Goal: Use online tool/utility: Utilize a website feature to perform a specific function

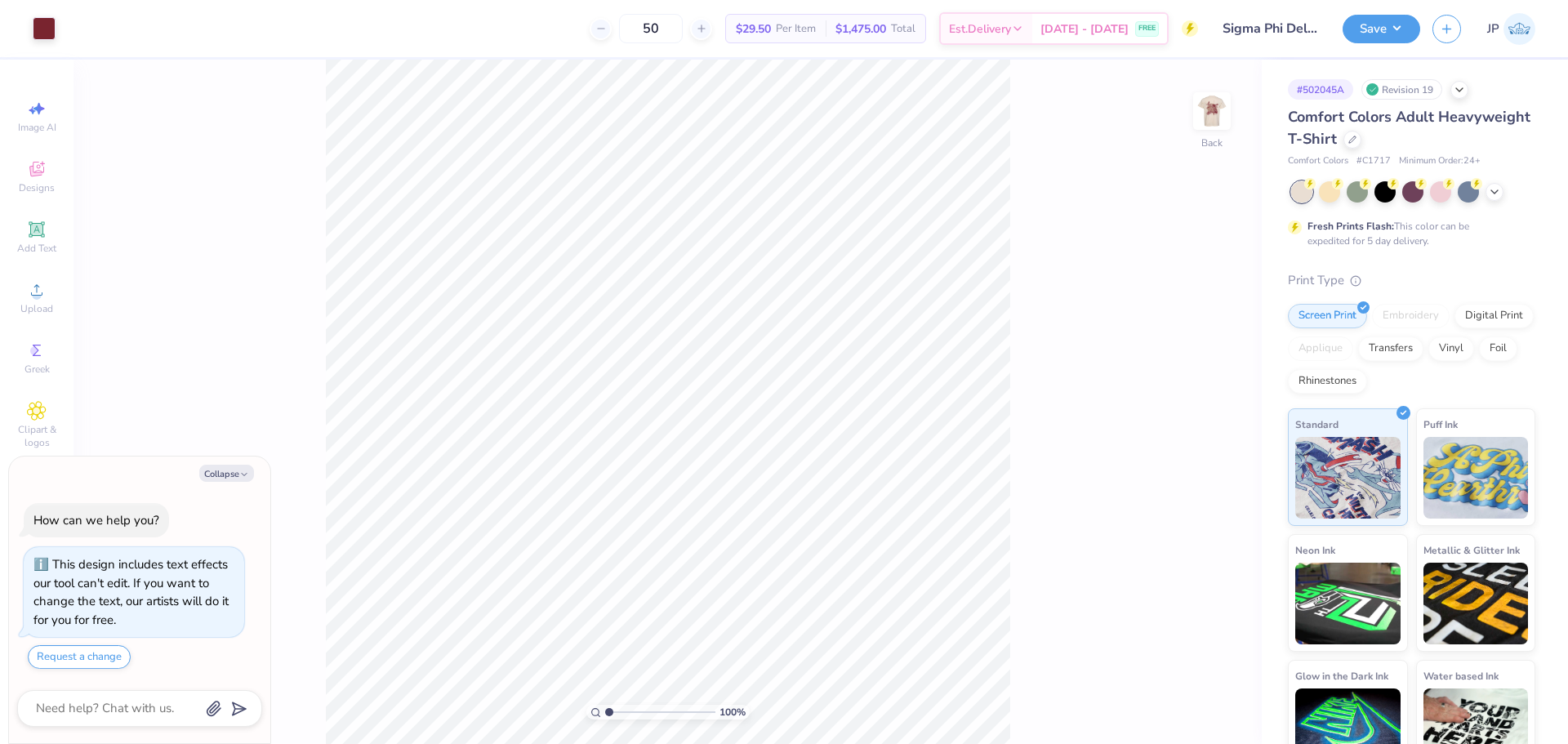
type textarea "x"
type input "1.56"
type textarea "x"
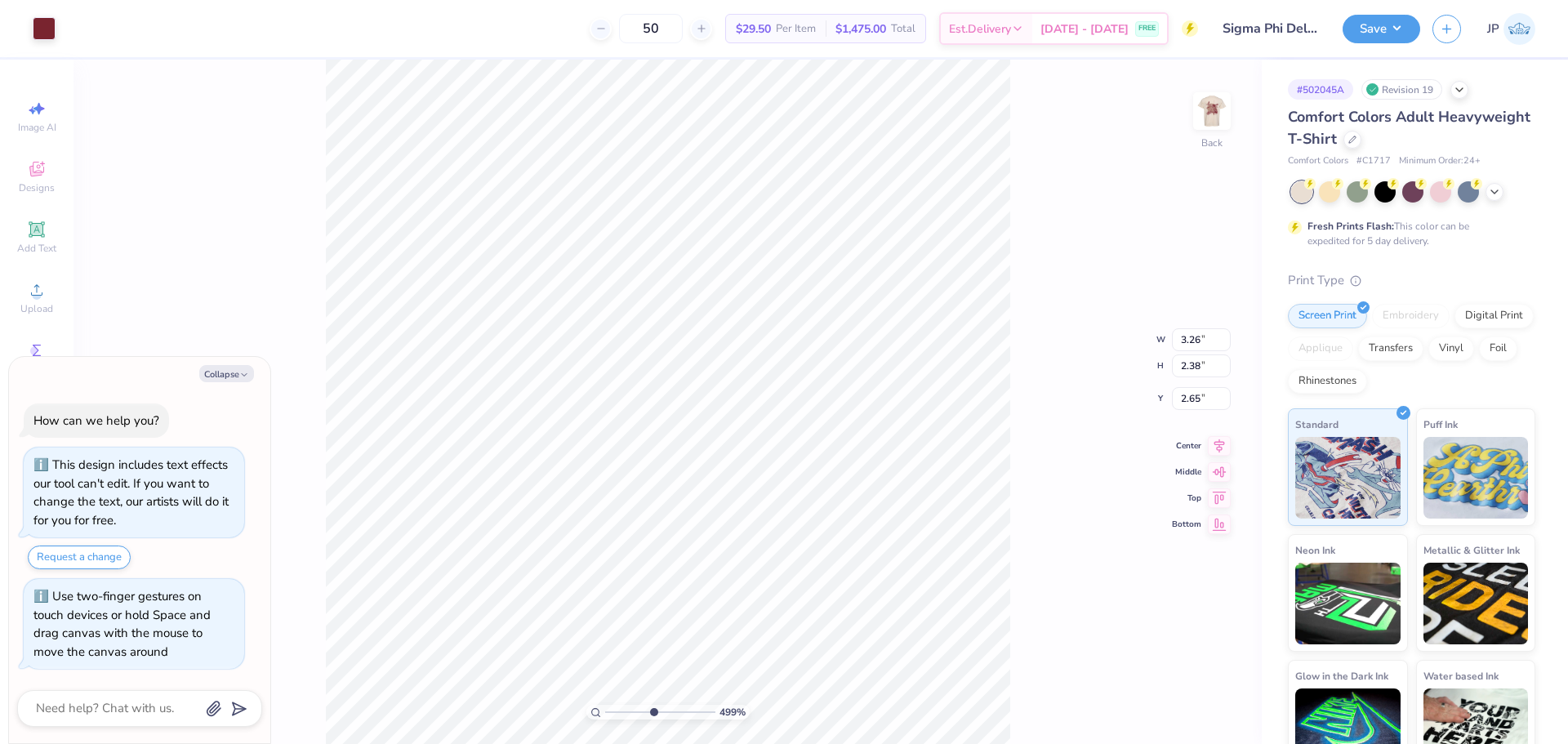
drag, startPoint x: 615, startPoint y: 712, endPoint x: 652, endPoint y: 716, distance: 37.2
type input "4.99"
click at [652, 716] on input "range" at bounding box center [660, 713] width 110 height 15
type textarea "x"
drag, startPoint x: 649, startPoint y: 707, endPoint x: 543, endPoint y: 677, distance: 110.2
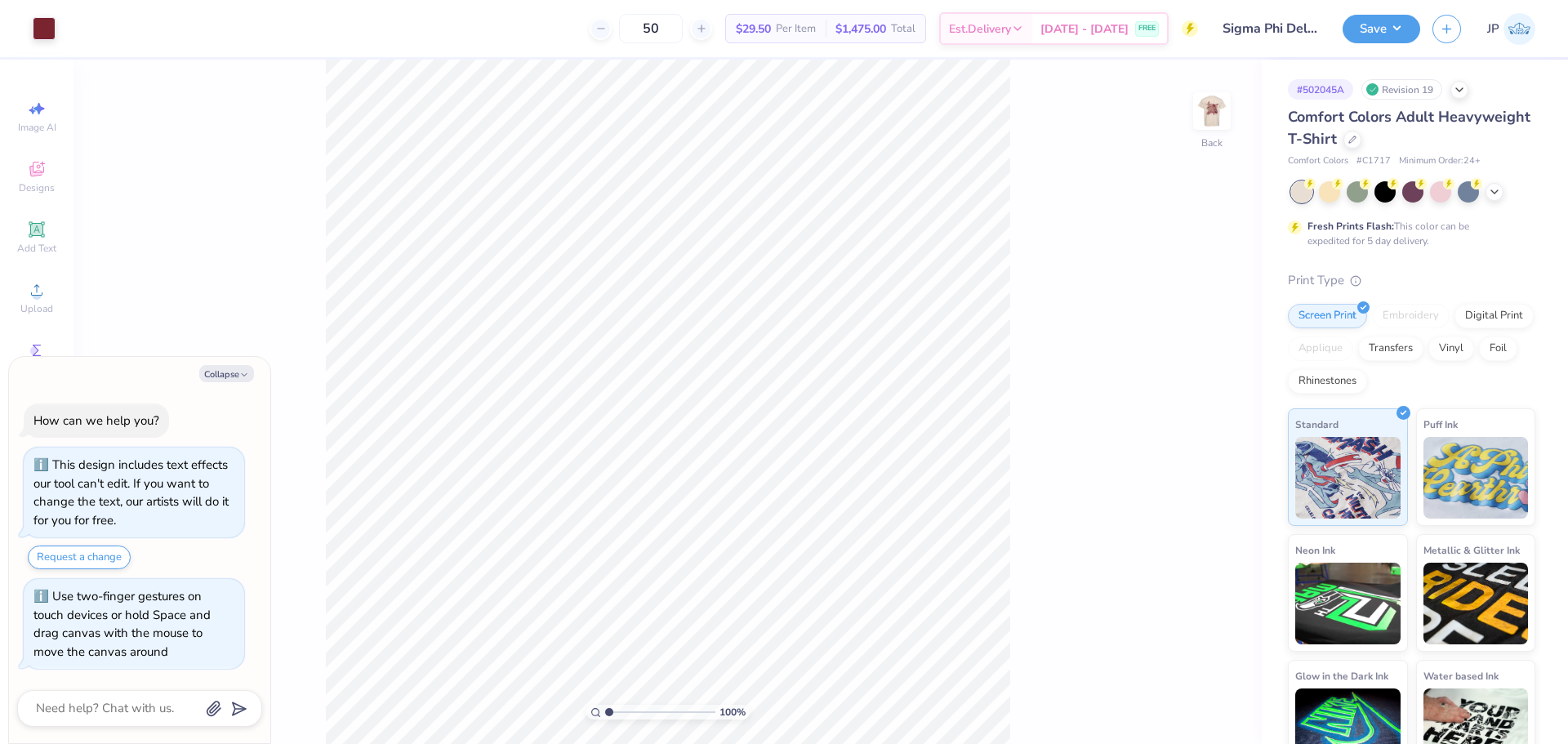
type input "1"
click at [605, 705] on input "range" at bounding box center [660, 713] width 110 height 15
type textarea "x"
click at [1183, 398] on input "2.65" at bounding box center [1201, 398] width 58 height 23
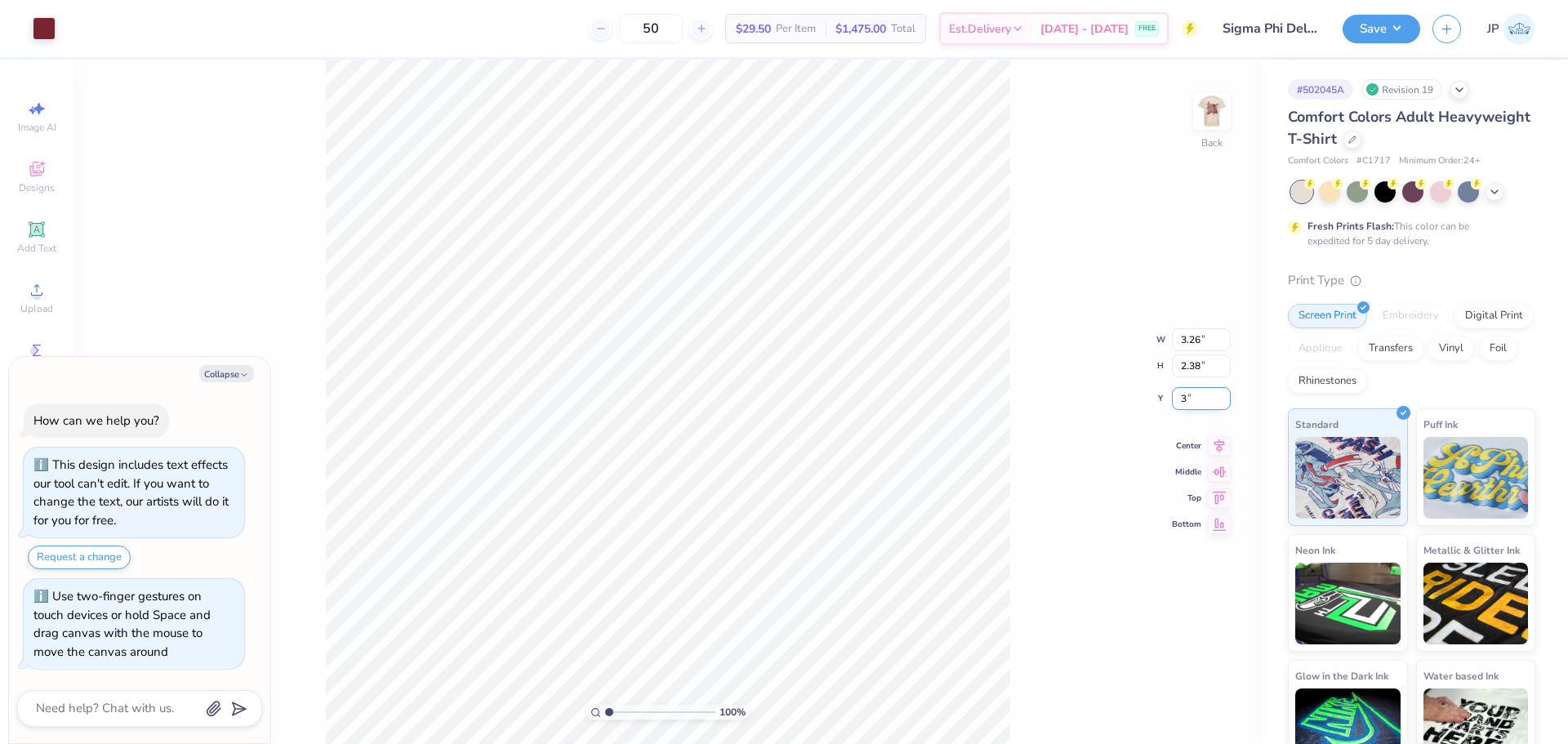
type input "3"
type textarea "x"
type input "3.00"
click at [1205, 330] on input "3.26" at bounding box center [1201, 327] width 58 height 23
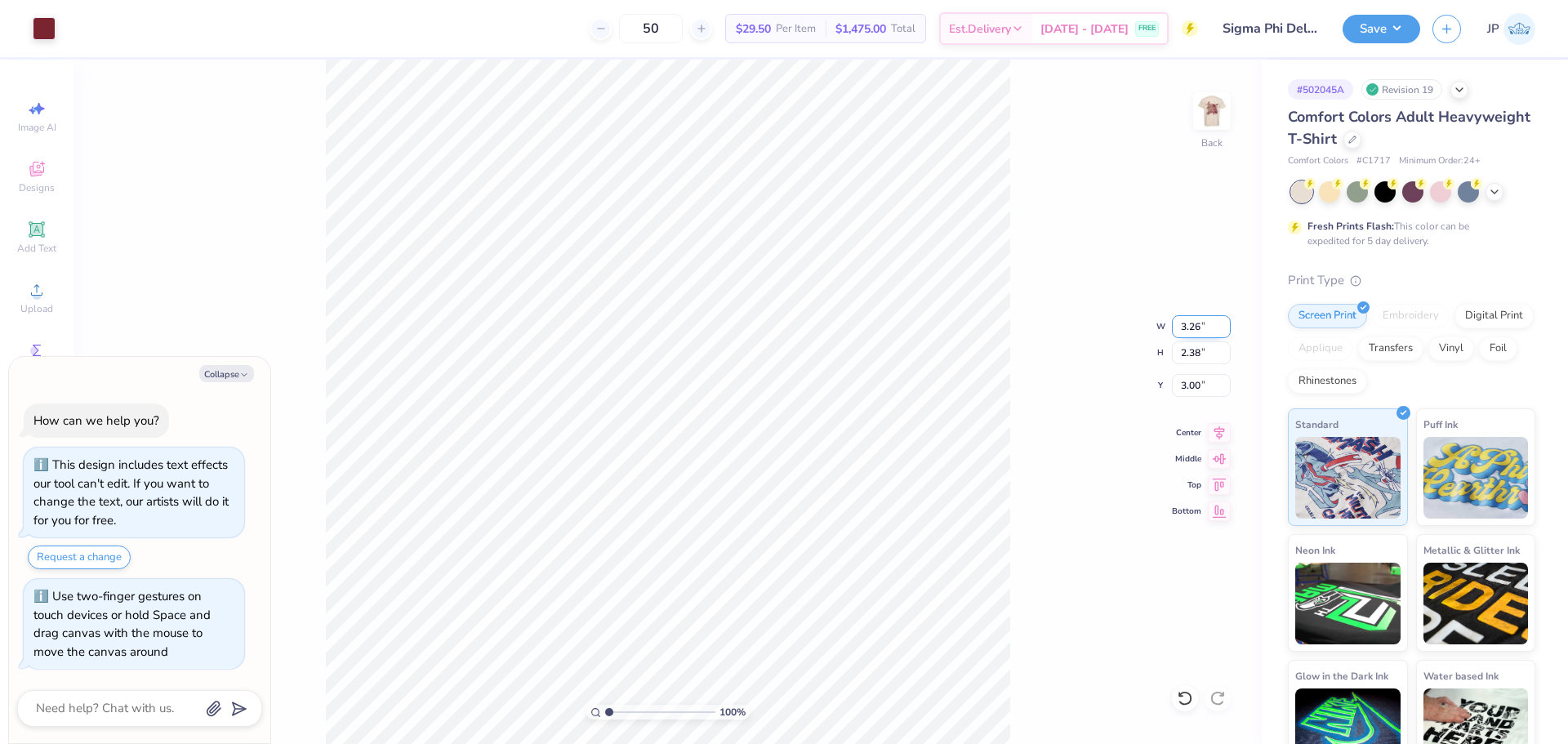
click at [1205, 330] on input "3.26" at bounding box center [1201, 327] width 58 height 23
type input "3.5"
type textarea "x"
type input "3.50"
type input "2.56"
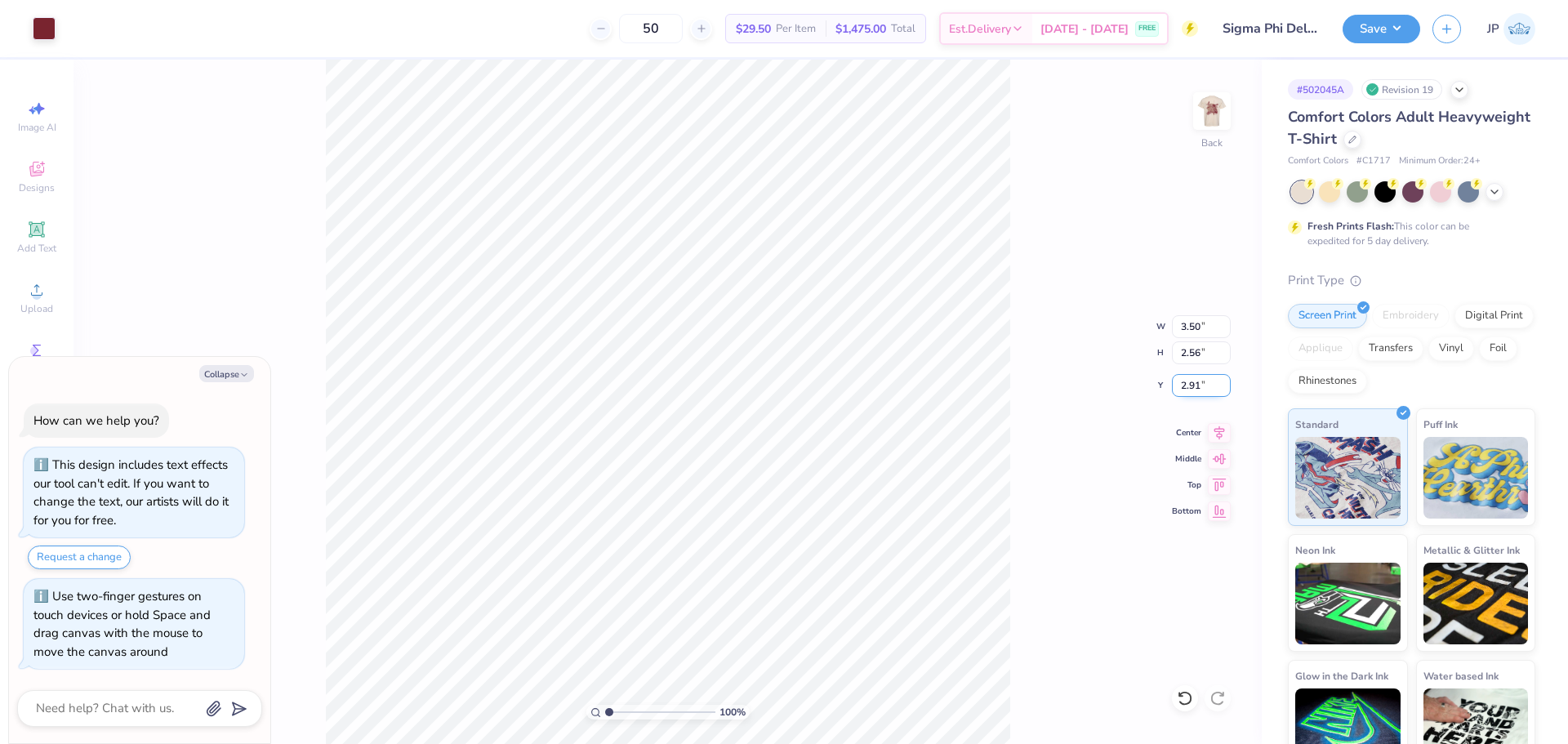
click at [1198, 385] on input "2.91" at bounding box center [1201, 385] width 58 height 23
type input "3"
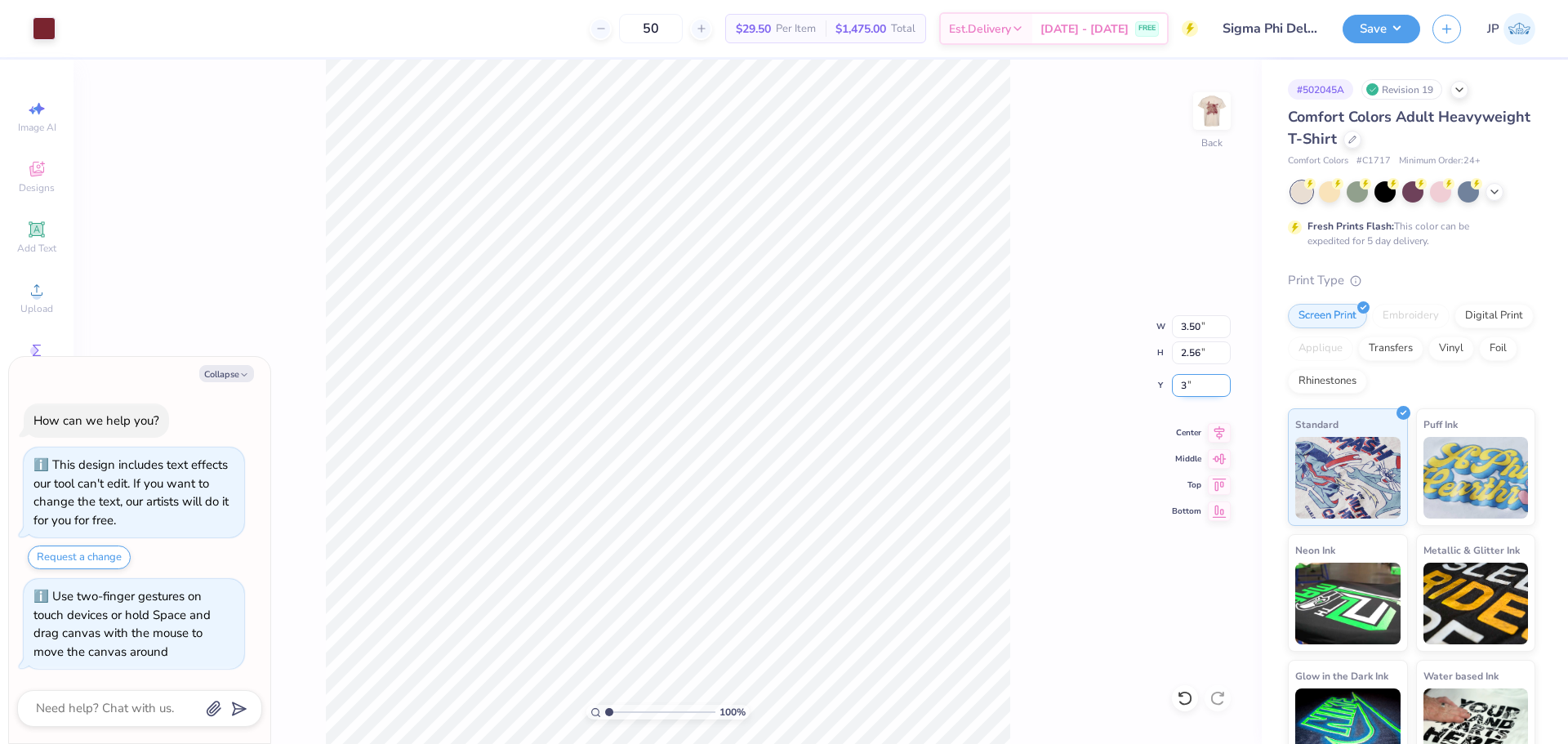
type textarea "x"
type input "3.00"
click at [1191, 319] on input "3.50" at bounding box center [1201, 327] width 58 height 23
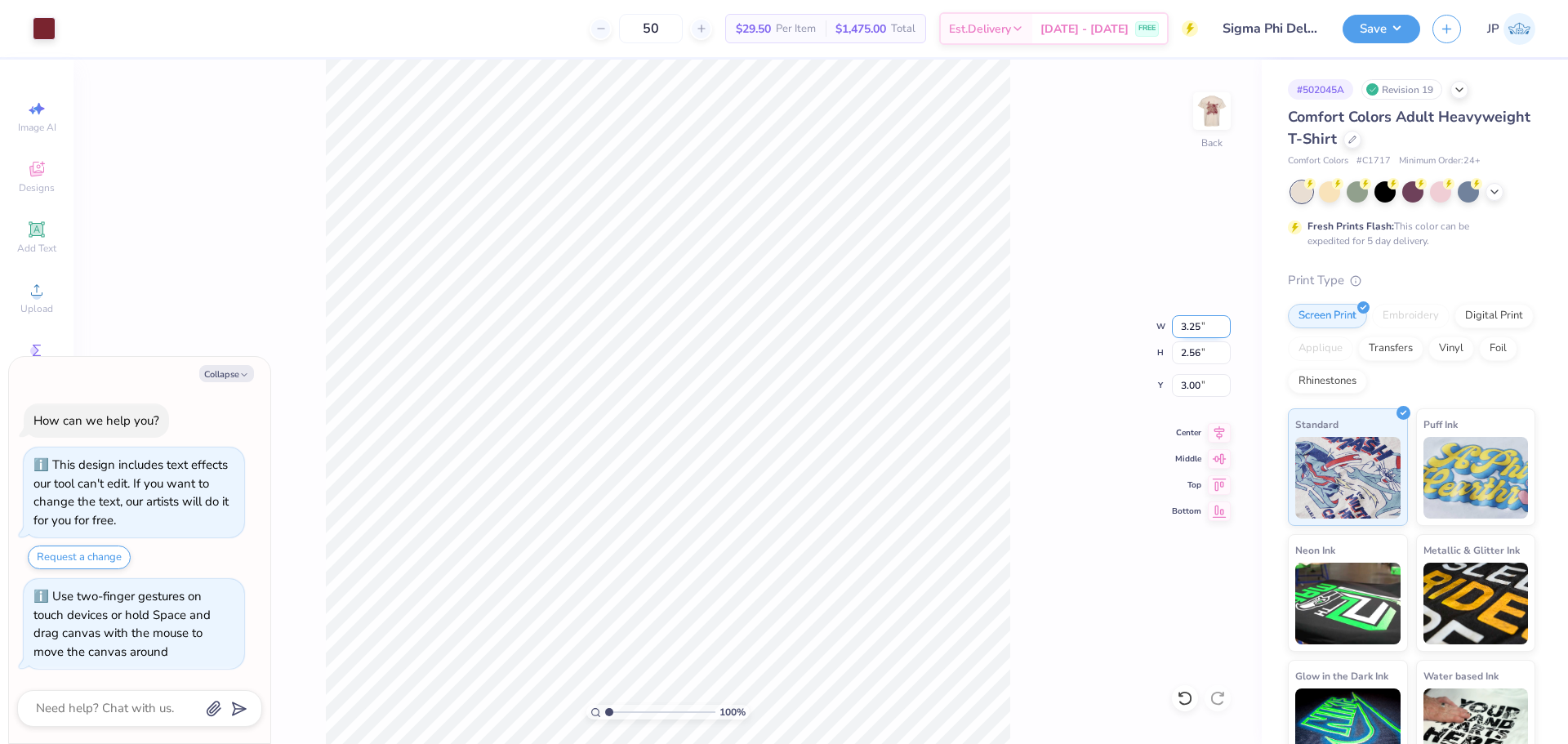
type input "3.25"
type textarea "x"
type input "2.37"
type input "3.09"
click at [1166, 391] on div "100 % Back W 3.25 3.25 " H 2.37 2.37 " Y 3.09 3.09 " Center Middle Top Bottom" at bounding box center [667, 401] width 1188 height 685
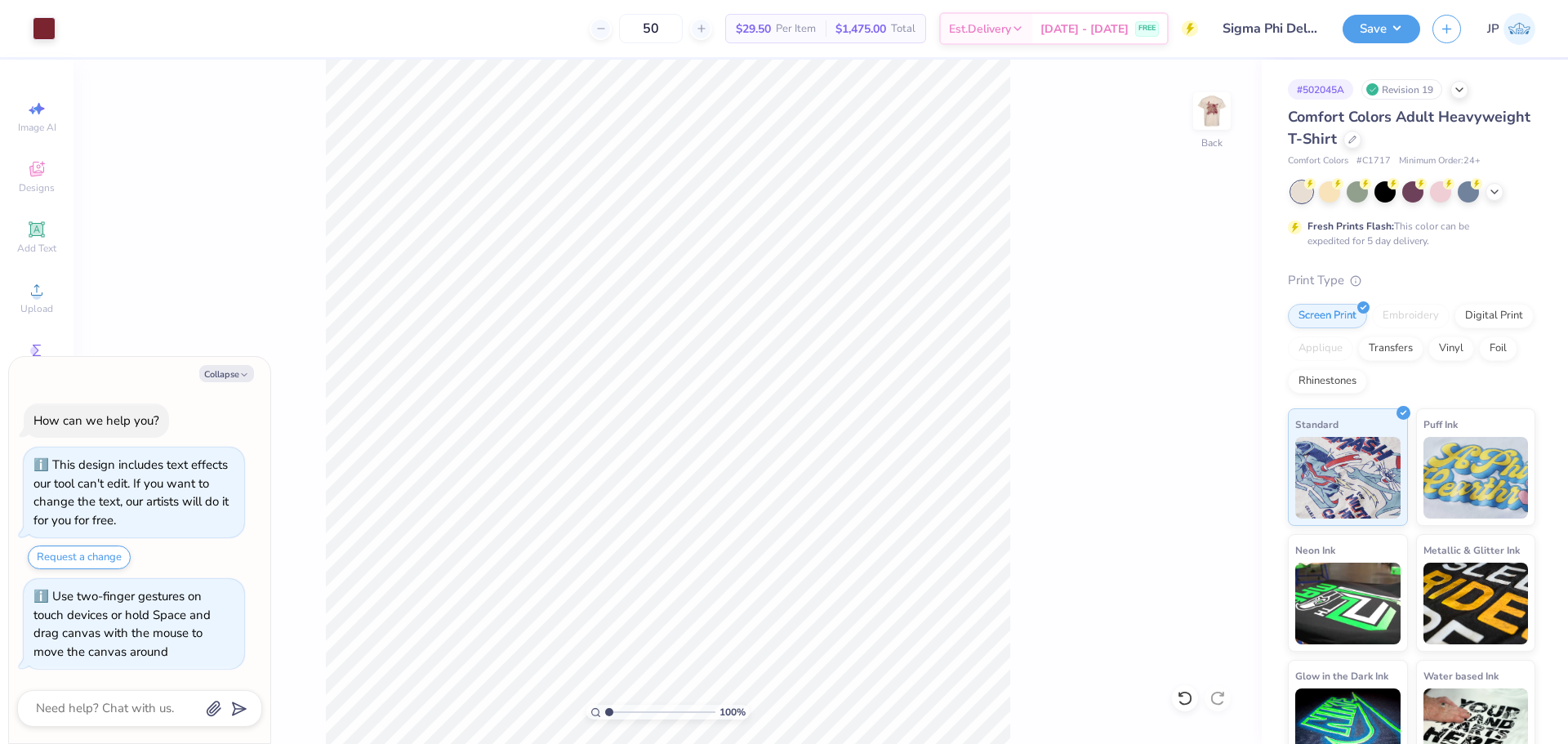
type textarea "x"
click at [1192, 381] on input "3.09" at bounding box center [1201, 385] width 58 height 23
type input "3"
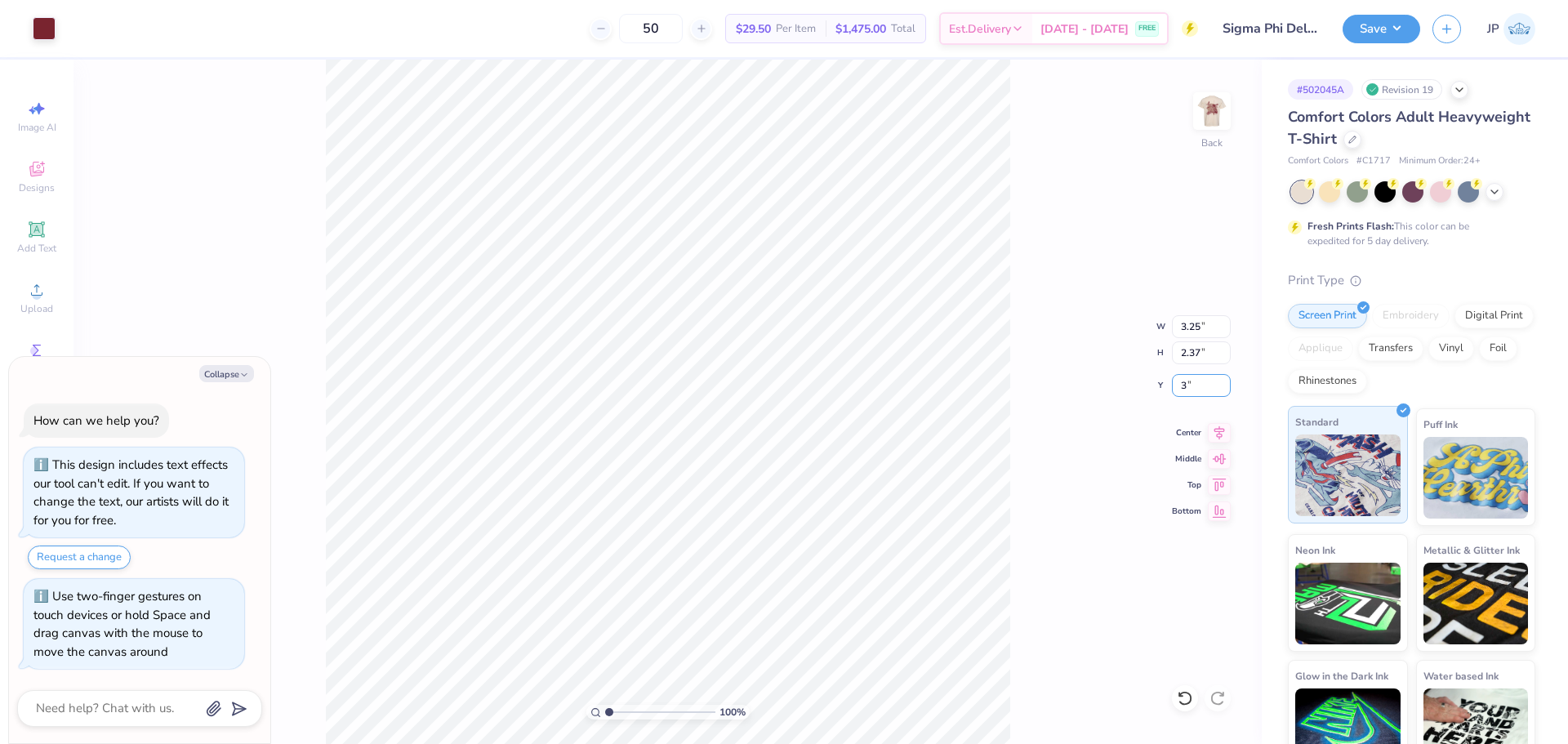
type textarea "x"
type input "3.00"
click at [1009, 291] on div "100 % Back W 3.25 3.25 " H 2.37 2.37 " Y 3.00 3.00 " Center Middle Top Bottom" at bounding box center [667, 401] width 1188 height 685
drag, startPoint x: 1010, startPoint y: 291, endPoint x: 508, endPoint y: 26, distance: 567.7
click at [506, 15] on div "Art colors 50 $29.50 Per Item $1,475.00 Total Est. Delivery [DATE] - [DATE] FRE…" at bounding box center [784, 372] width 1568 height 744
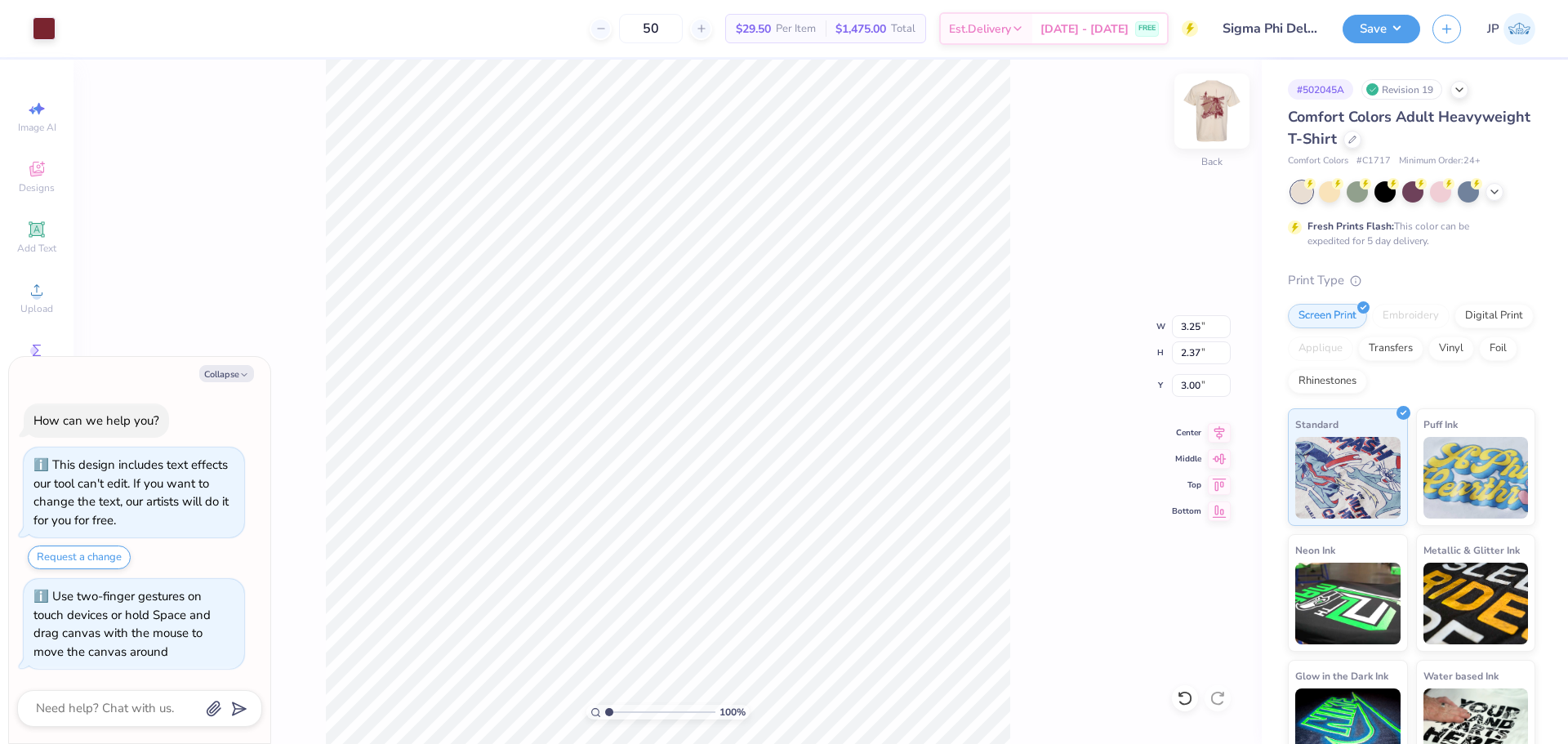
click at [1206, 108] on img at bounding box center [1211, 110] width 65 height 65
click at [205, 712] on body "Art colors 50 $29.50 Per Item $1,475.00 Total Est. Delivery [DATE] - [DATE] FRE…" at bounding box center [784, 372] width 1568 height 744
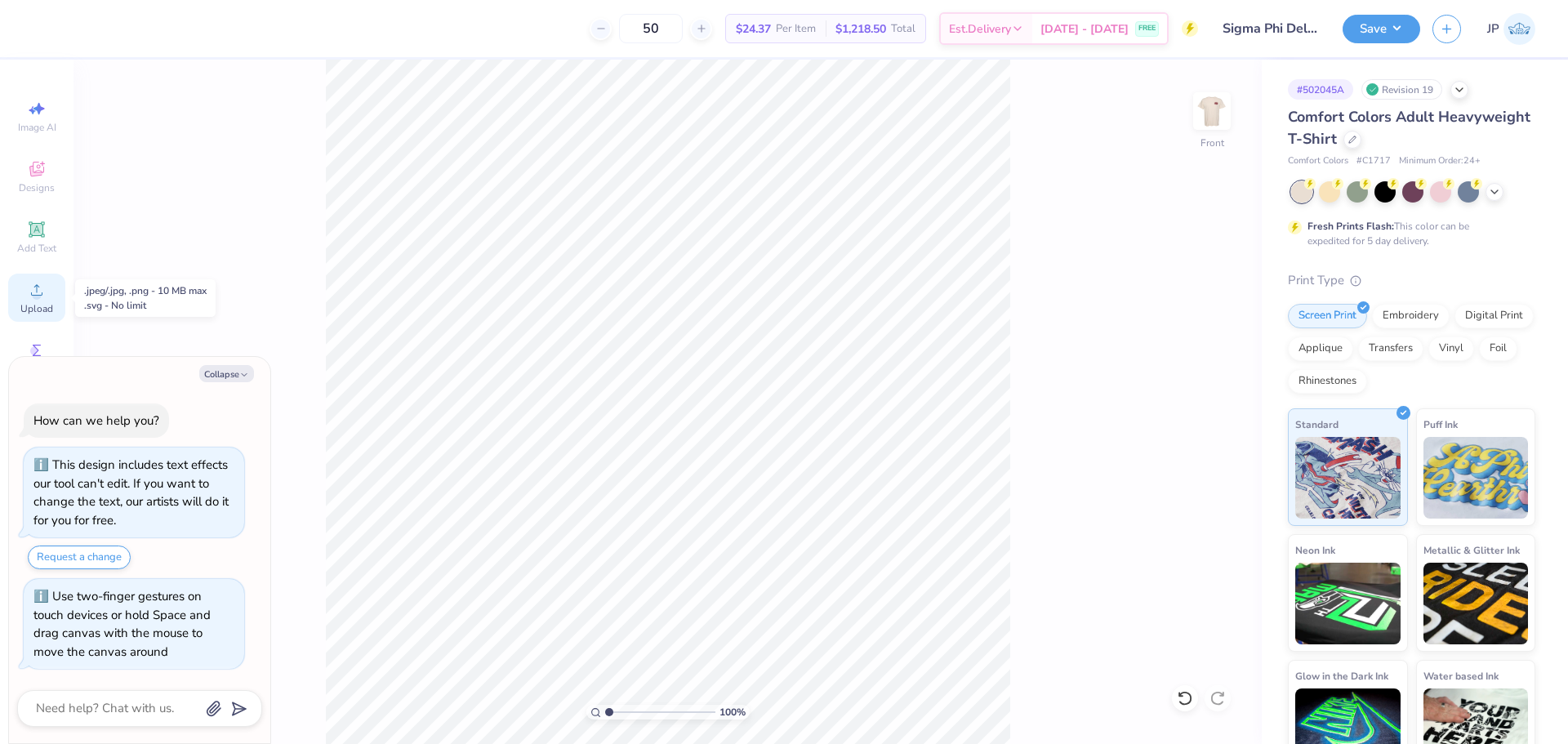
click at [53, 281] on div "Upload" at bounding box center [37, 298] width 57 height 48
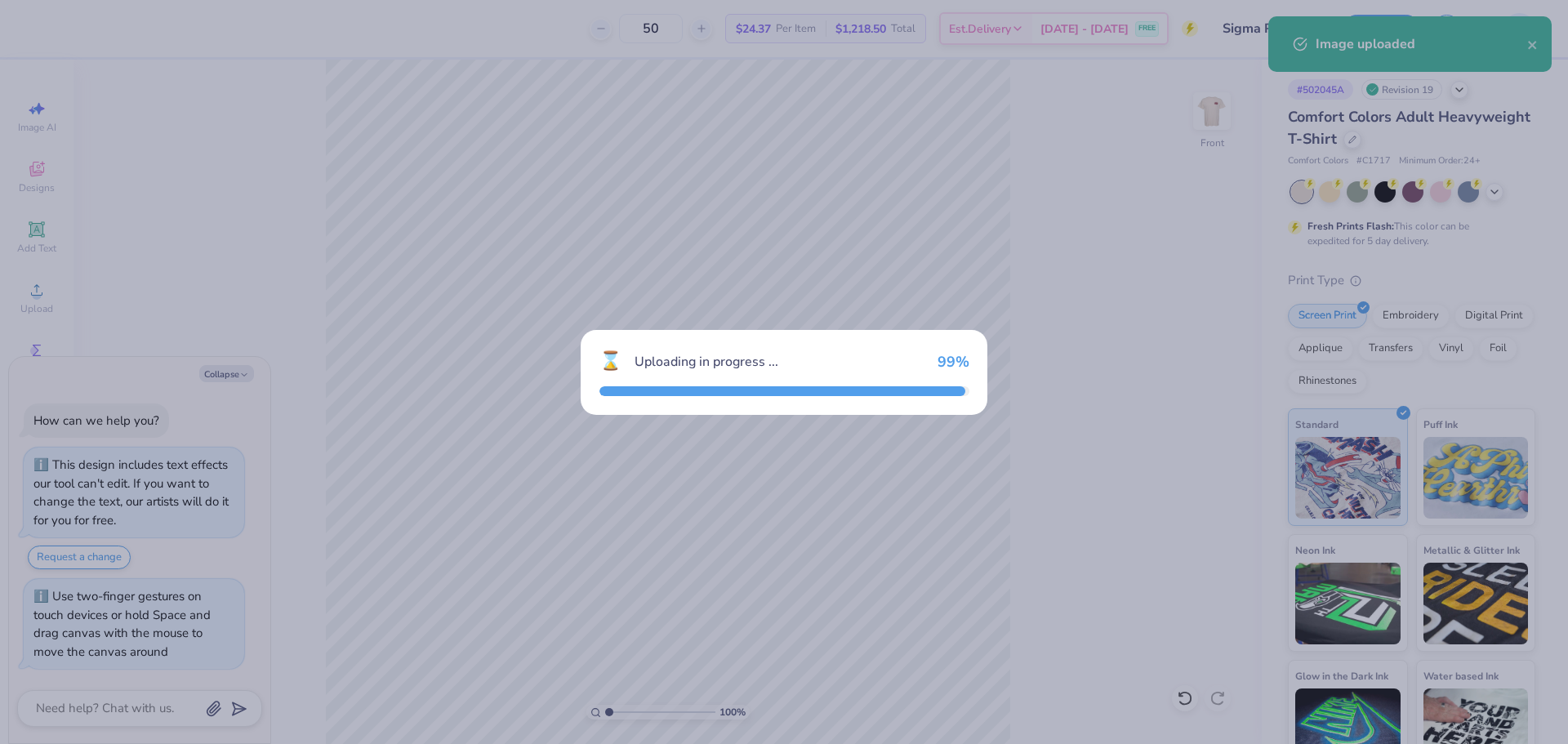
type textarea "x"
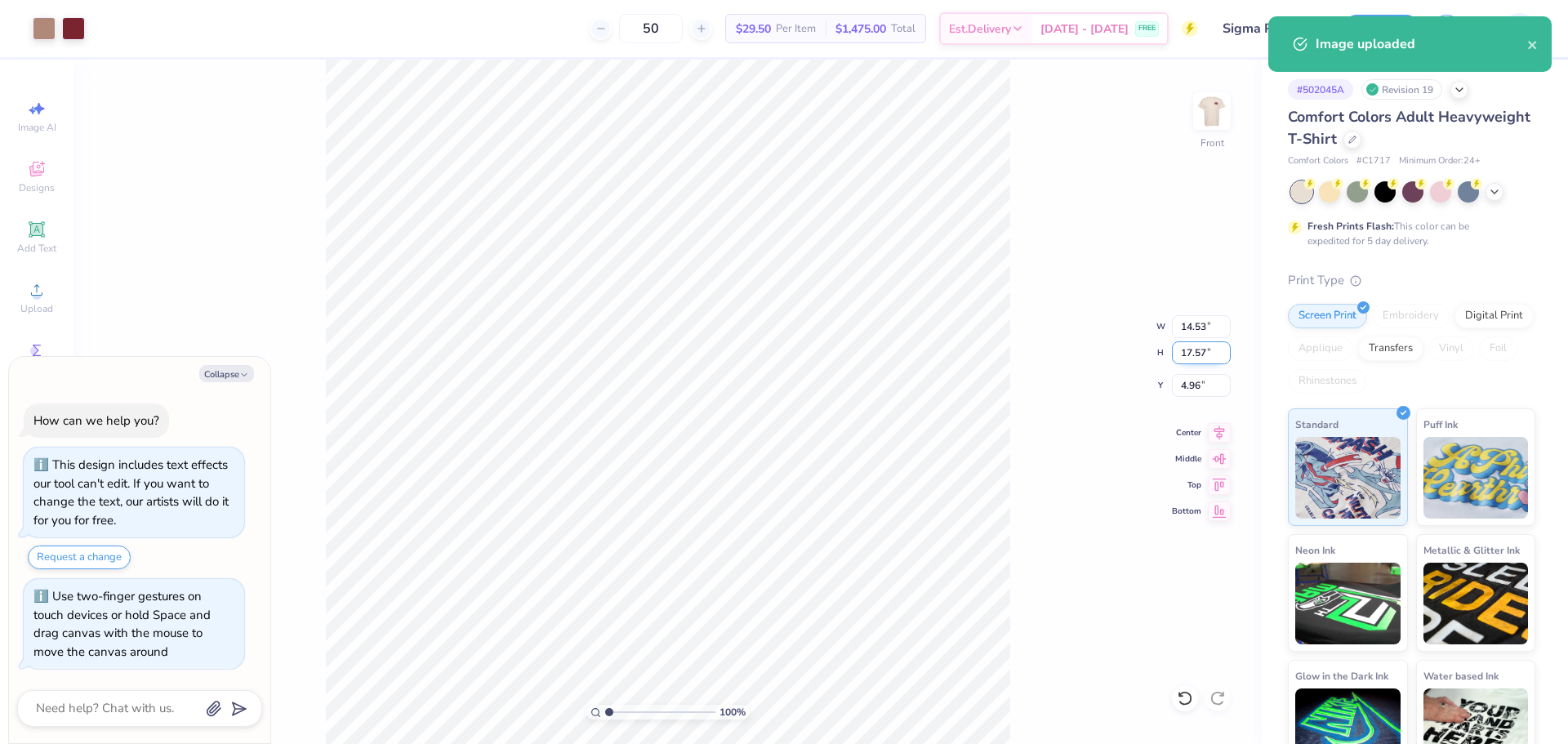
click at [1192, 356] on input "17.57" at bounding box center [1201, 353] width 58 height 23
type input "15"
type textarea "x"
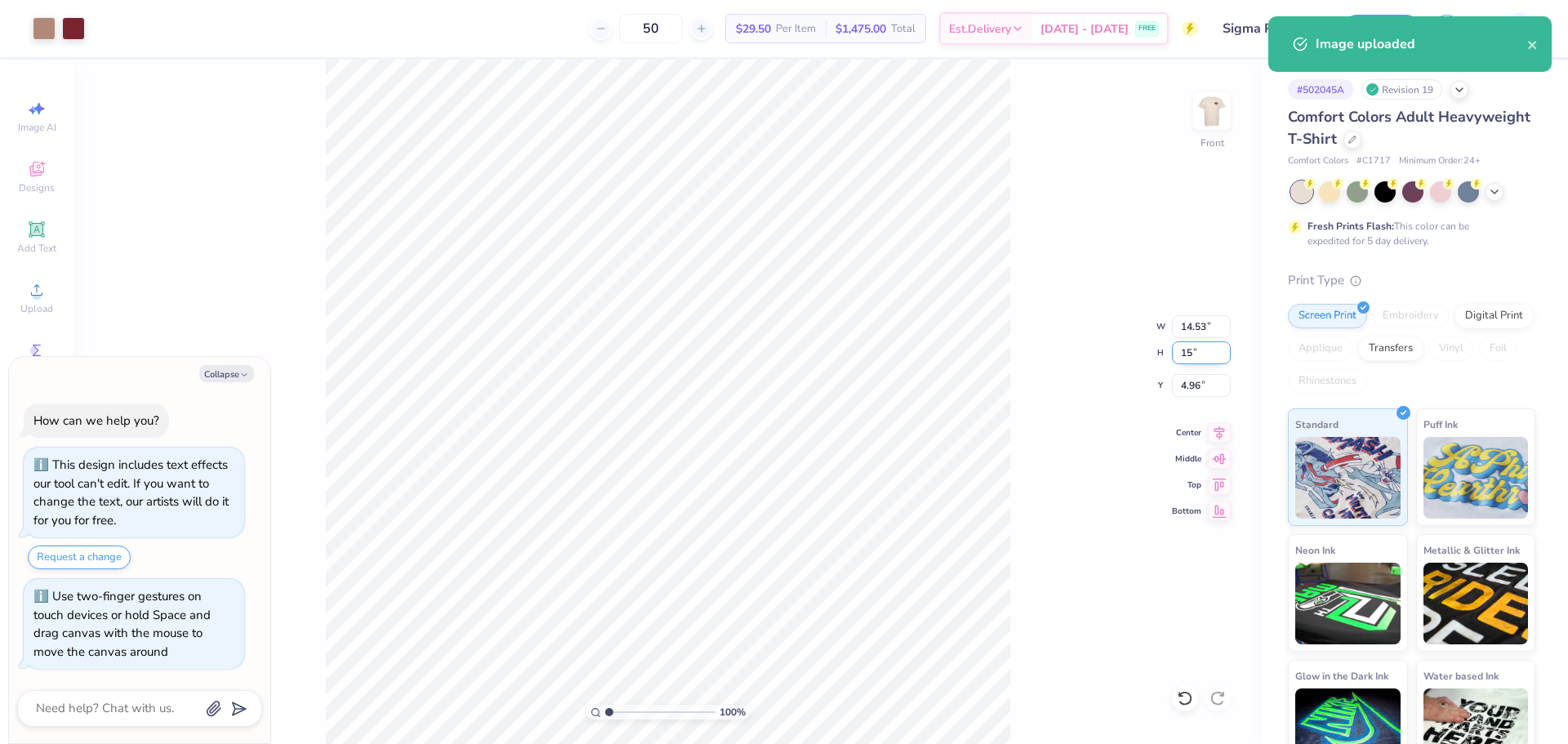
type input "12.41"
type input "15.00"
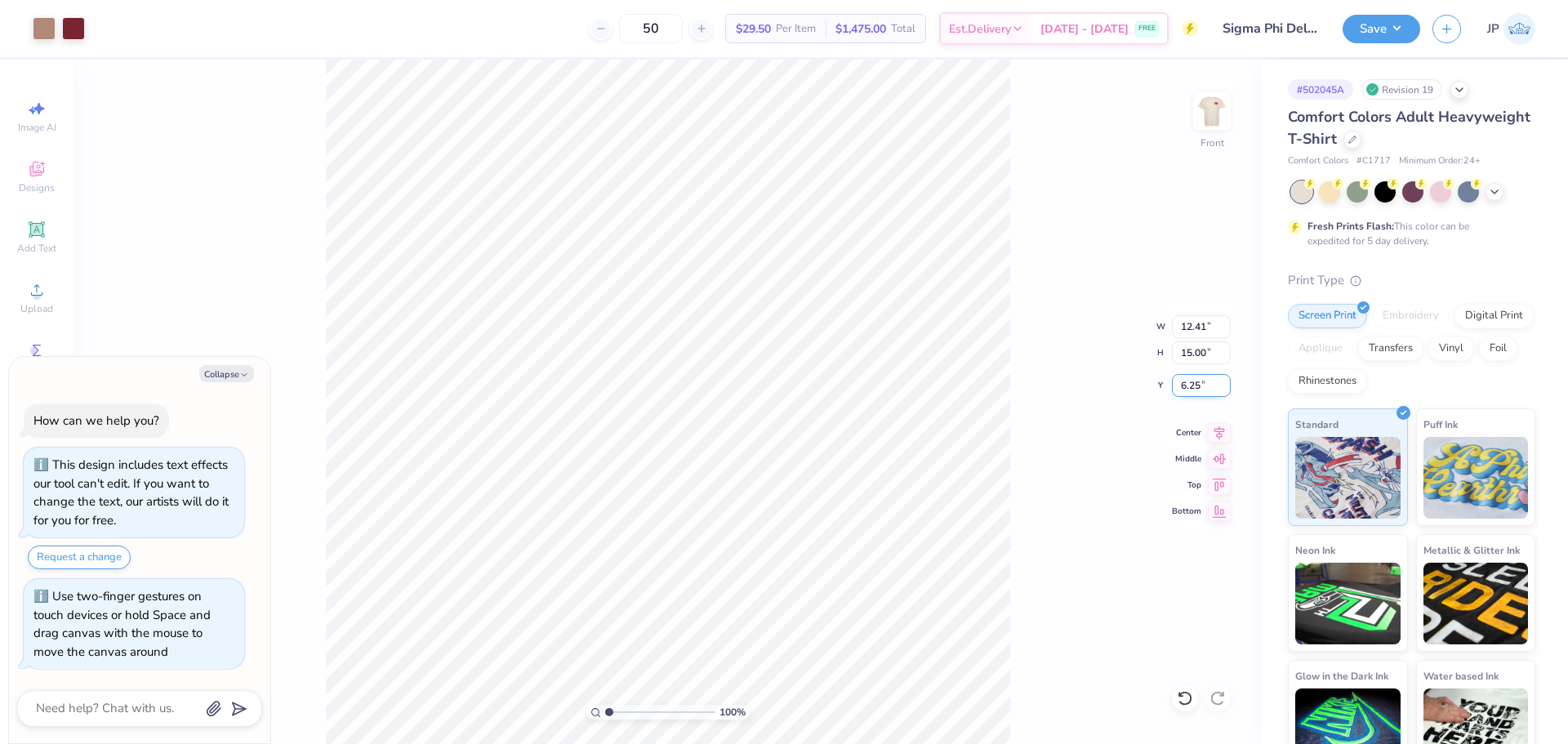
click at [1193, 388] on input "6.25" at bounding box center [1201, 385] width 58 height 23
type input "3"
type textarea "x"
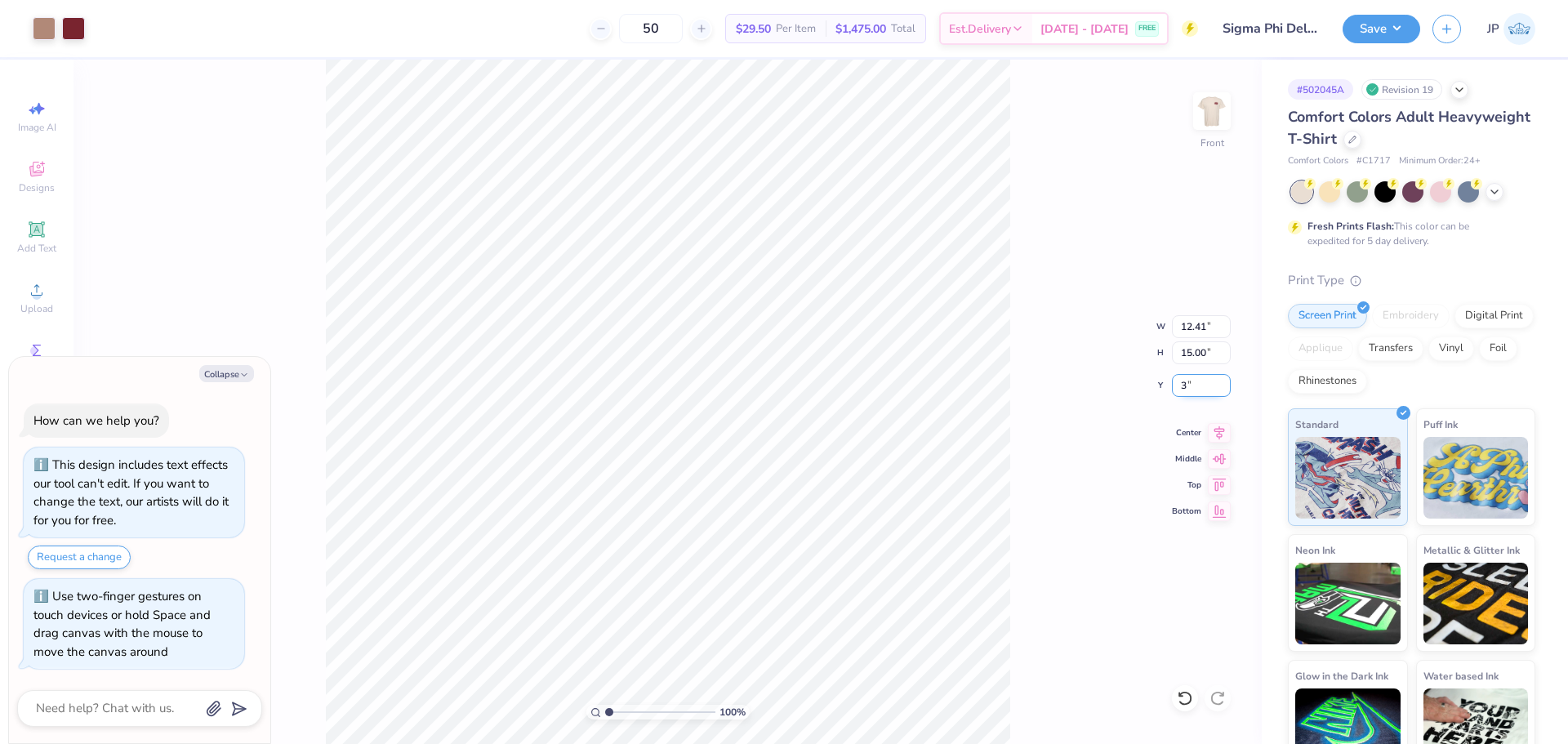
type input "3.00"
click at [1043, 292] on div "100 % Front W 12.41 12.41 " H 15.00 15.00 " Y 3.00 3.00 " Center Middle Top Bot…" at bounding box center [667, 401] width 1188 height 685
click at [1375, 38] on button "Save" at bounding box center [1381, 26] width 77 height 28
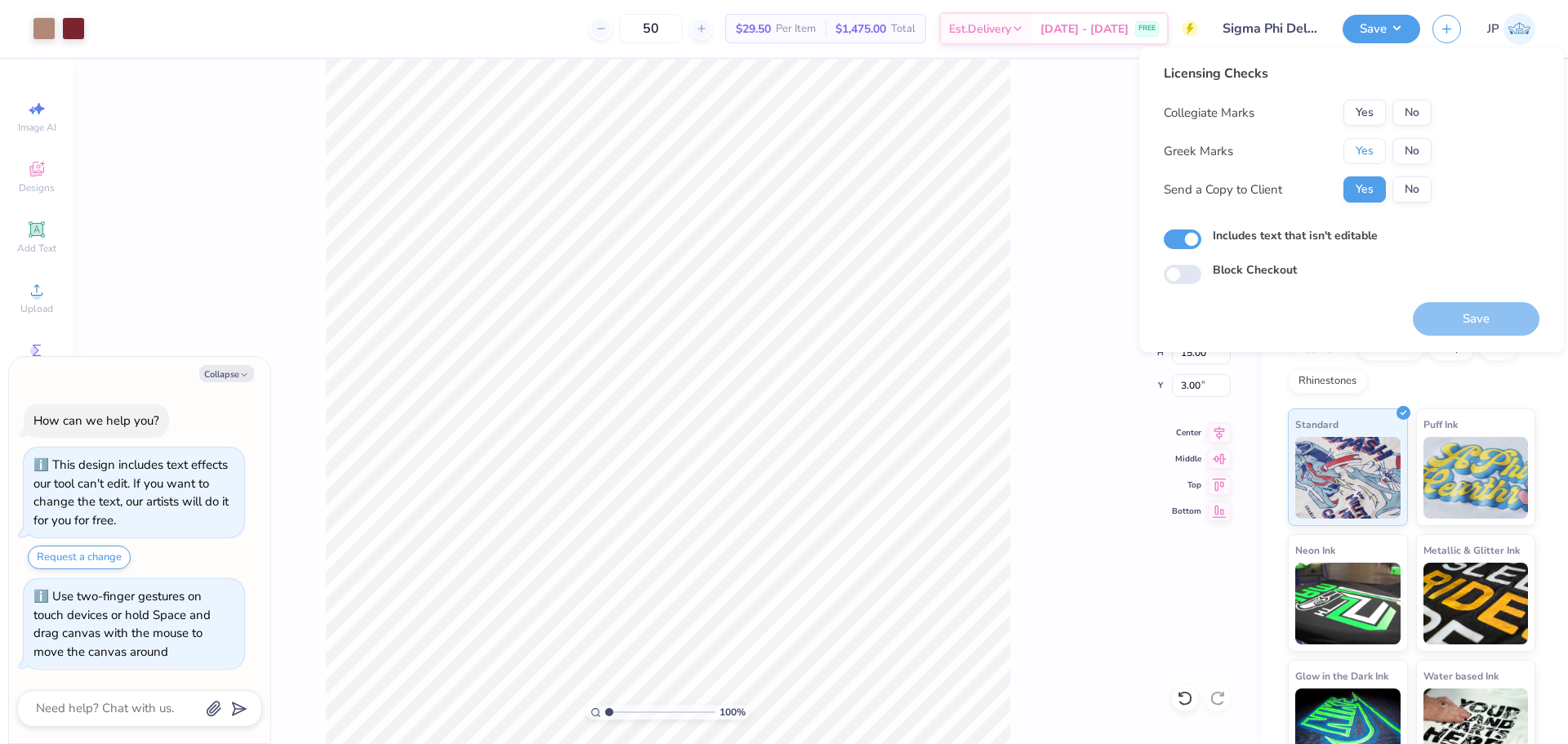
drag, startPoint x: 1361, startPoint y: 155, endPoint x: 1396, endPoint y: 126, distance: 45.5
click at [1363, 152] on button "Yes" at bounding box center [1364, 152] width 42 height 26
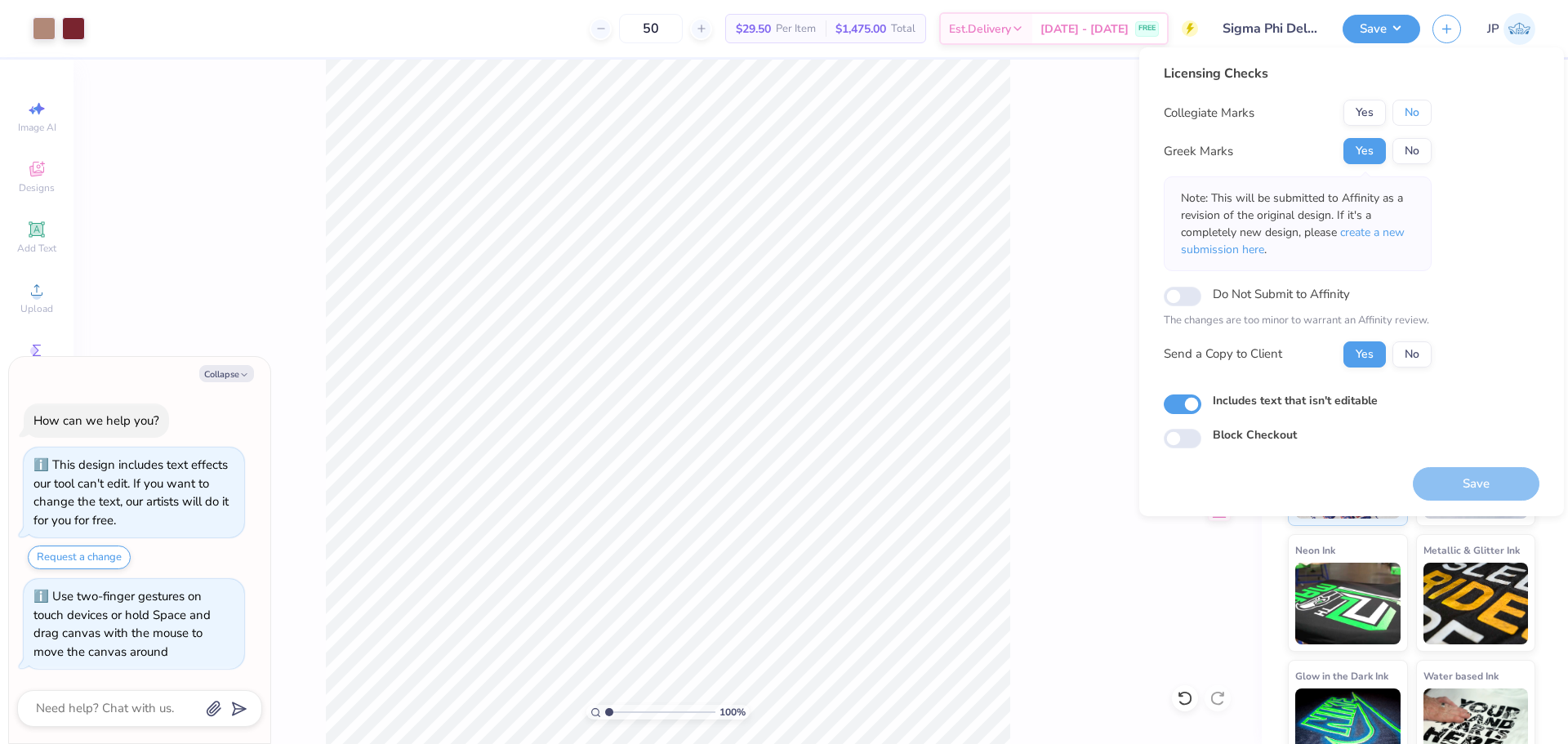
click at [1415, 106] on button "No" at bounding box center [1412, 113] width 40 height 26
click at [1495, 467] on button "Save" at bounding box center [1476, 484] width 126 height 34
type textarea "x"
